Goal: Task Accomplishment & Management: Complete application form

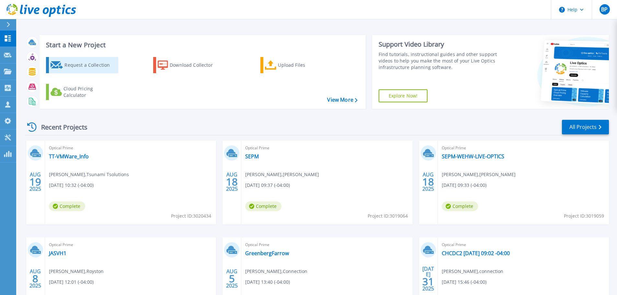
click at [94, 70] on div "Request a Collection" at bounding box center [90, 65] width 52 height 13
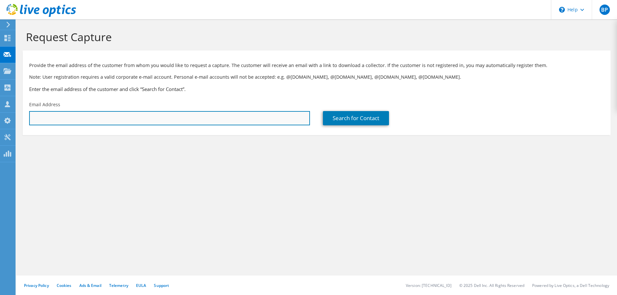
click at [93, 111] on input "text" at bounding box center [169, 118] width 281 height 14
click at [232, 120] on input "text" at bounding box center [169, 118] width 281 height 14
click at [155, 116] on input "text" at bounding box center [169, 118] width 281 height 14
paste input "[EMAIL_ADDRESS][DOMAIN_NAME]"
type input "[EMAIL_ADDRESS][DOMAIN_NAME]"
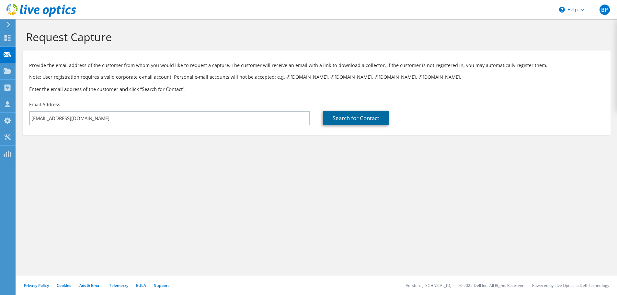
click at [353, 123] on link "Search for Contact" at bounding box center [356, 118] width 66 height 14
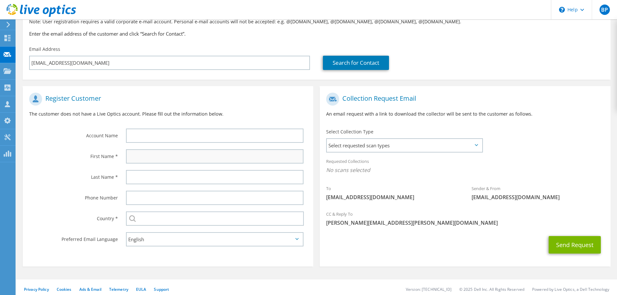
scroll to position [59, 0]
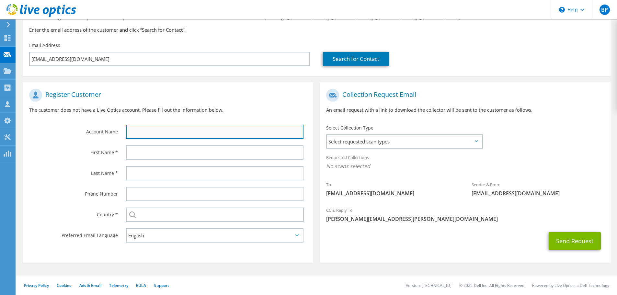
click at [186, 128] on input "text" at bounding box center [215, 132] width 178 height 14
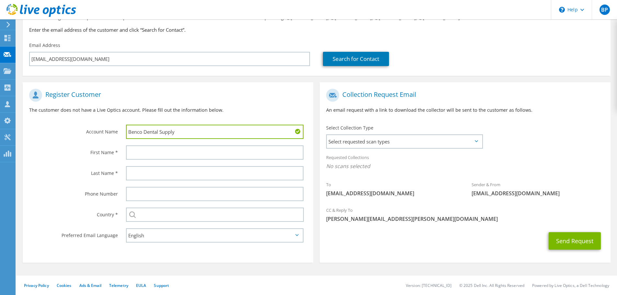
type input "Benco Dental Supply"
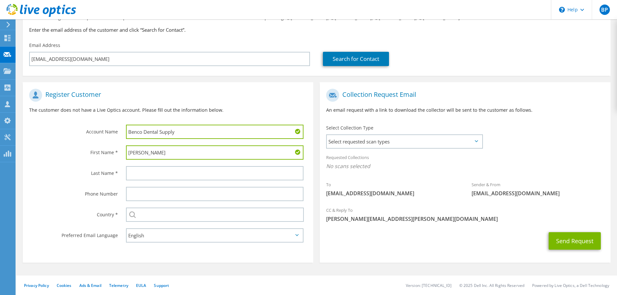
type input "[PERSON_NAME]"
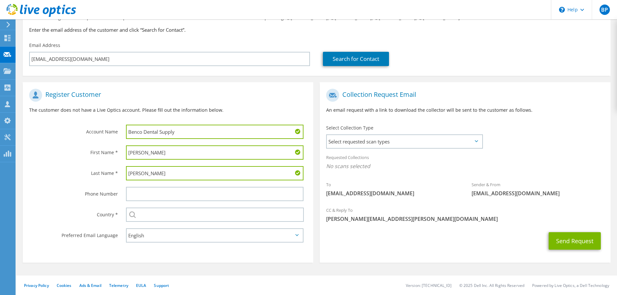
type input "[PERSON_NAME]"
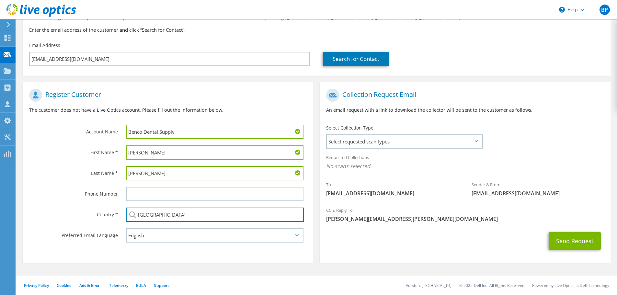
type input "[GEOGRAPHIC_DATA]"
click at [360, 147] on span "Select requested scan types" at bounding box center [404, 141] width 155 height 13
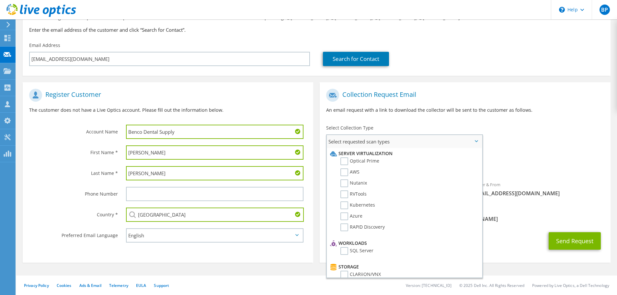
click at [339, 158] on li "Optical Prime" at bounding box center [403, 162] width 150 height 11
click at [344, 161] on label "Optical Prime" at bounding box center [359, 161] width 39 height 8
click at [0, 0] on input "Optical Prime" at bounding box center [0, 0] width 0 height 0
click at [506, 144] on div "To [EMAIL_ADDRESS][DOMAIN_NAME] Sender & From [EMAIL_ADDRESS][DOMAIN_NAME]" at bounding box center [465, 146] width 291 height 120
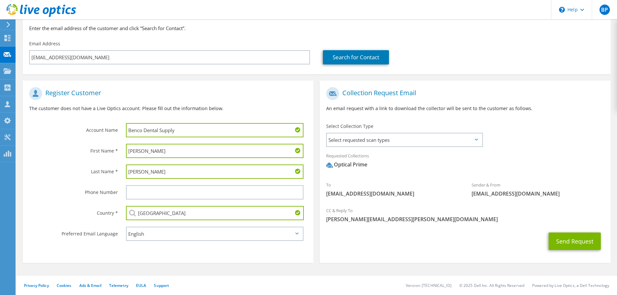
scroll to position [61, 0]
click at [566, 241] on button "Send Request" at bounding box center [575, 240] width 52 height 17
